Goal: Browse casually: Explore the website without a specific task or goal

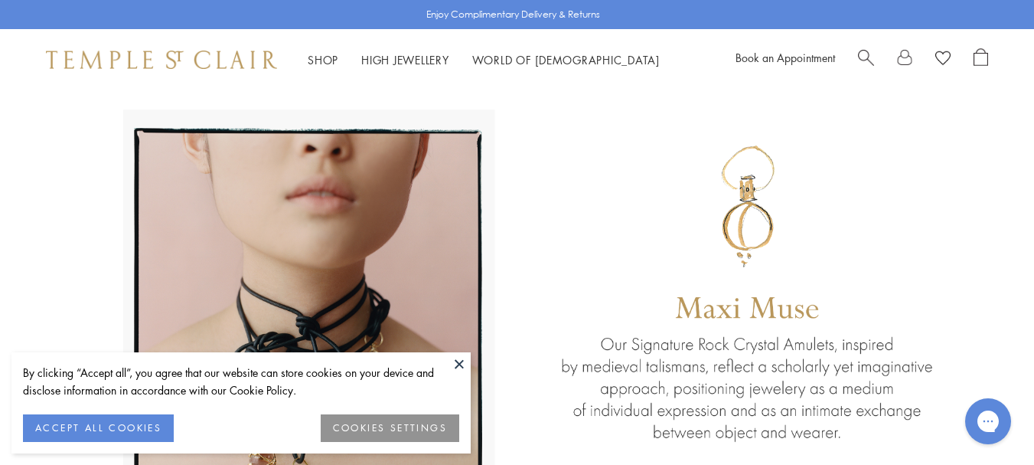
click at [459, 358] on button at bounding box center [459, 363] width 23 height 23
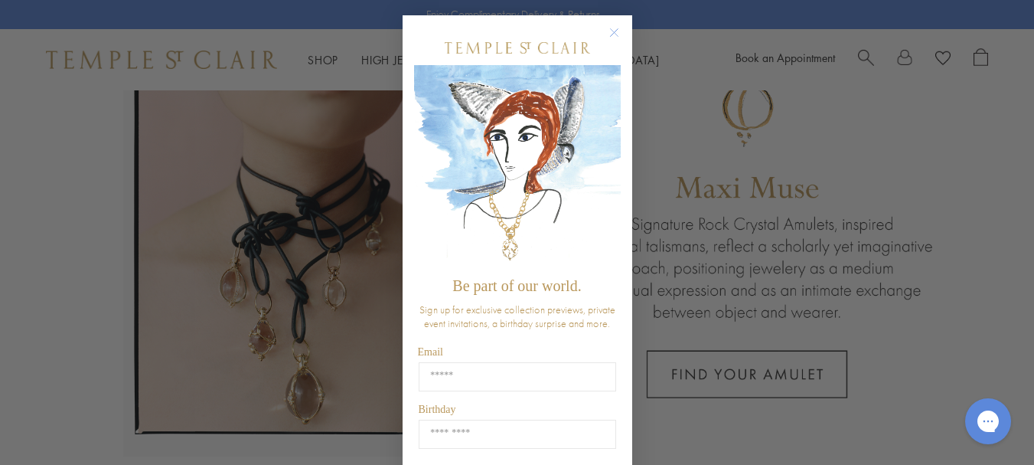
scroll to position [278, 0]
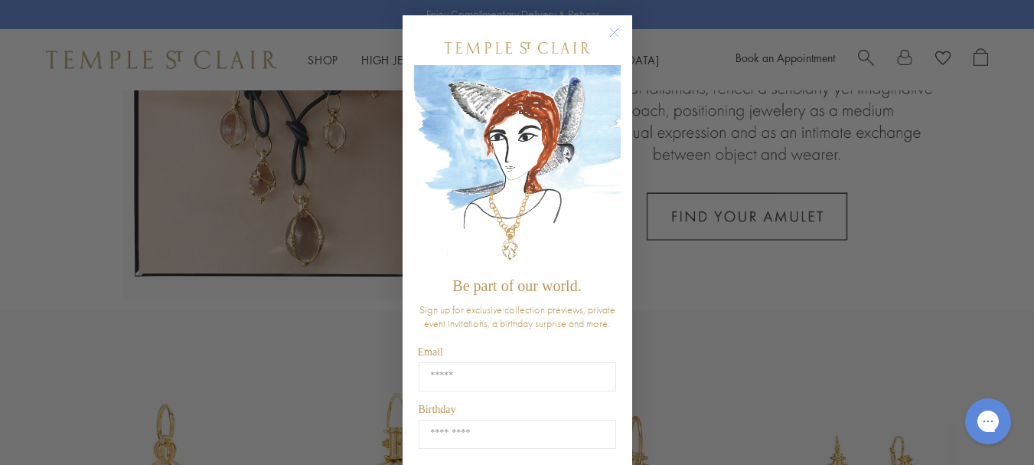
click at [610, 28] on circle "Close dialog" at bounding box center [614, 33] width 18 height 18
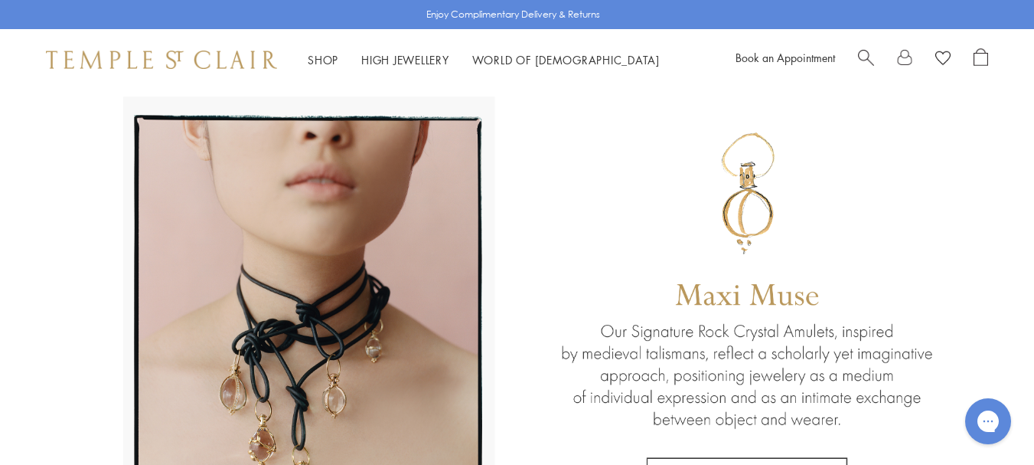
scroll to position [0, 0]
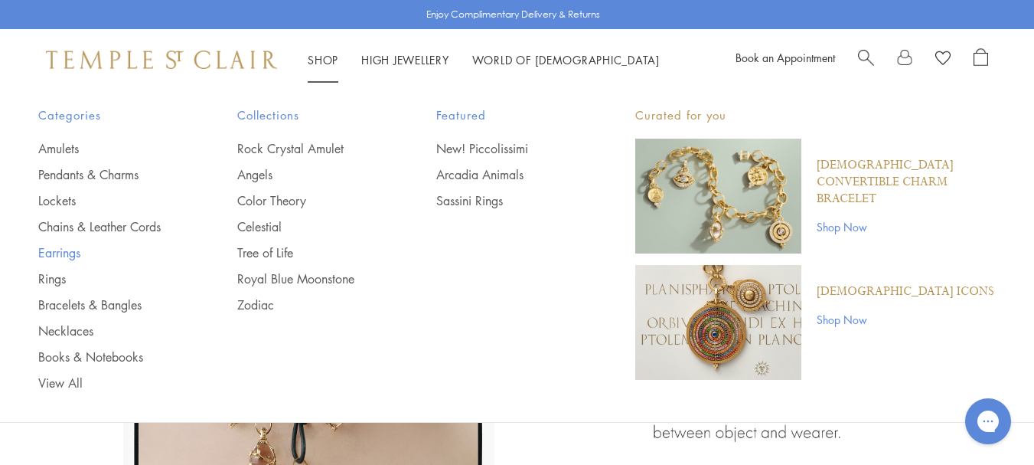
click at [57, 246] on link "Earrings" at bounding box center [107, 252] width 138 height 17
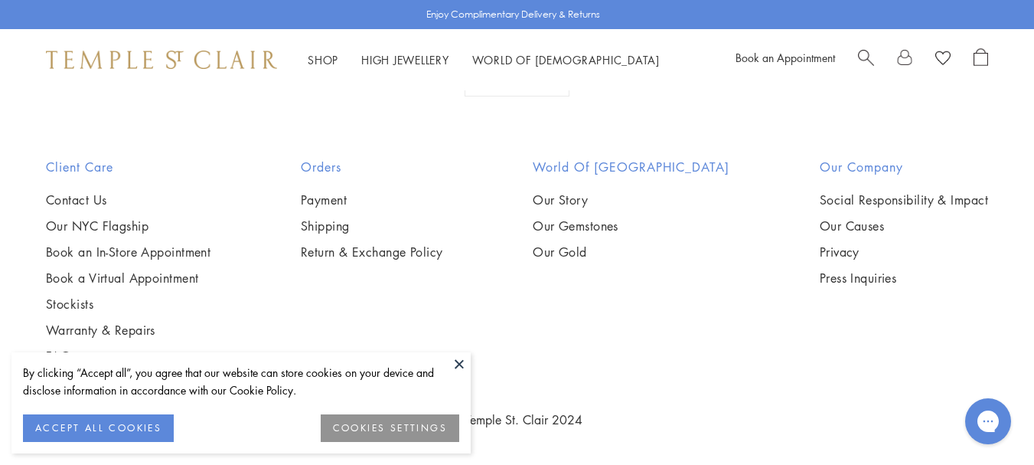
scroll to position [7294, 0]
click at [0, 0] on img at bounding box center [0, 0] width 0 height 0
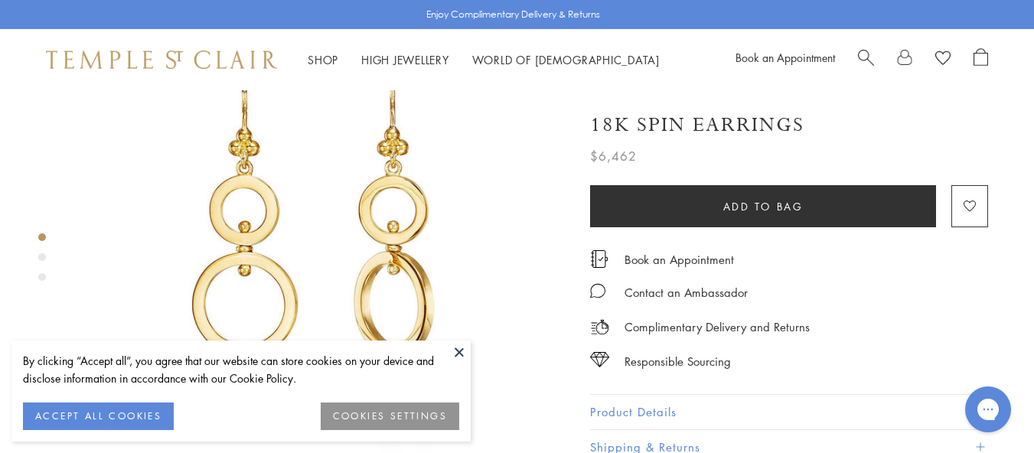
scroll to position [95, 0]
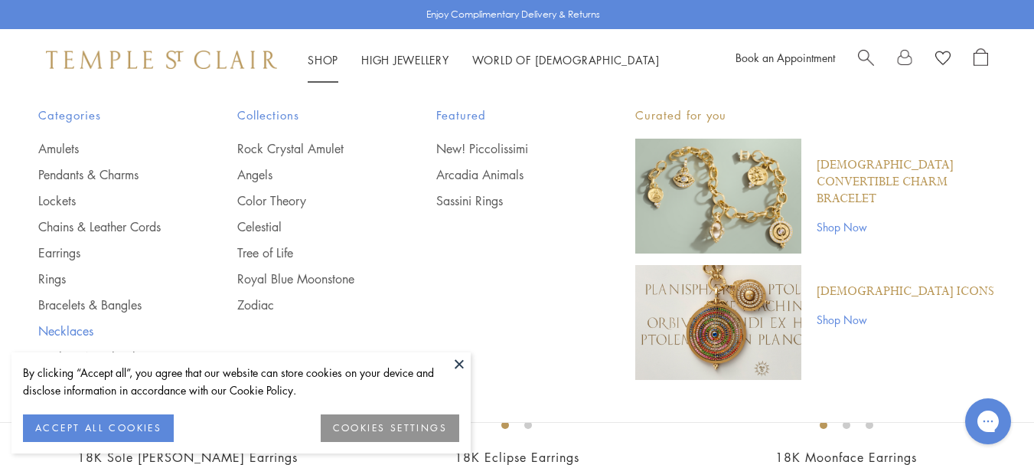
click at [60, 328] on link "Necklaces" at bounding box center [107, 330] width 138 height 17
click at [93, 301] on link "Bracelets & Bangles" at bounding box center [107, 304] width 138 height 17
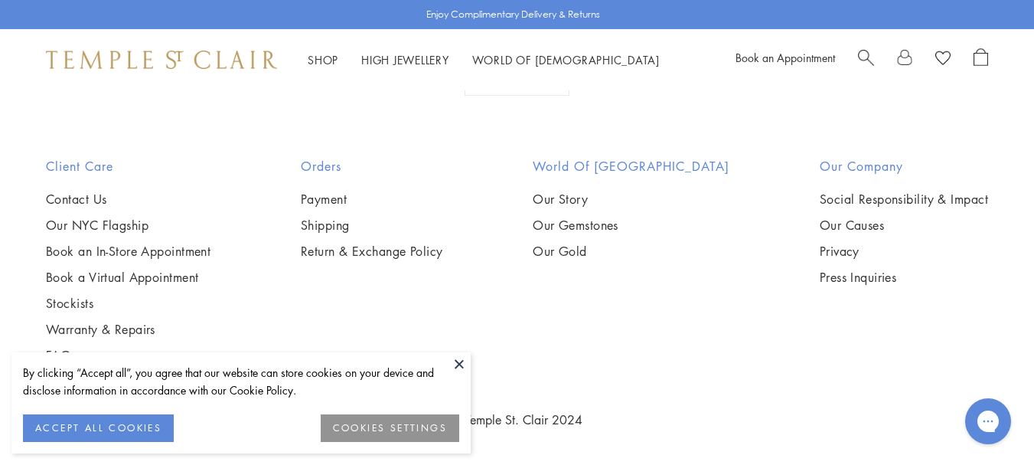
scroll to position [2223, 0]
